Goal: Check status: Check status

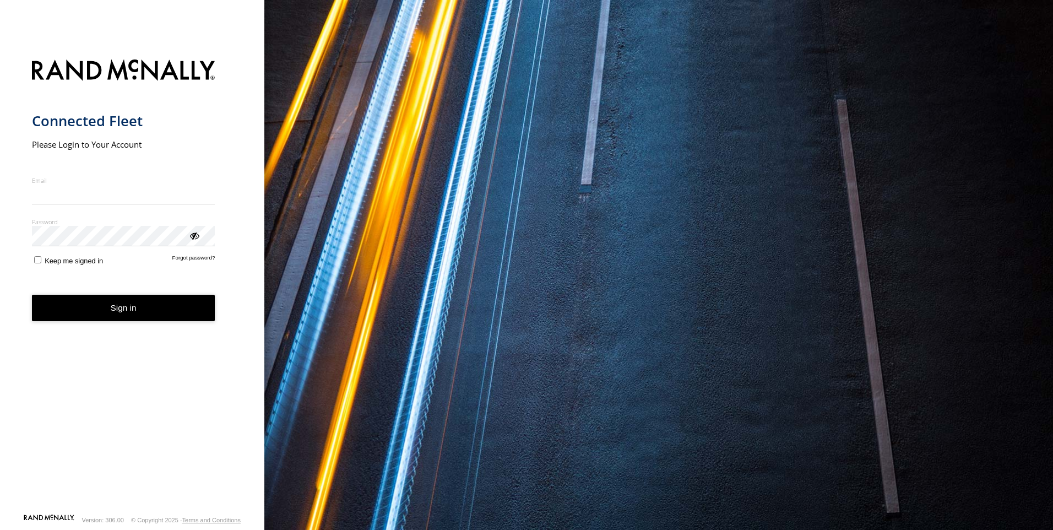
type input "**********"
click at [126, 324] on form "**********" at bounding box center [132, 283] width 201 height 460
click at [145, 304] on button "Sign in" at bounding box center [123, 308] width 183 height 27
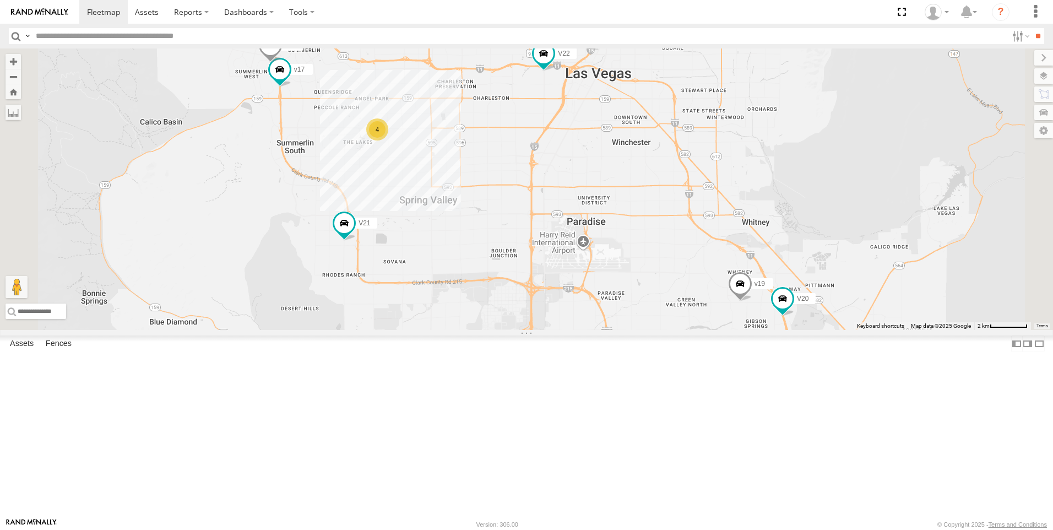
click at [0, 0] on link at bounding box center [0, 0] width 0 height 0
